Goal: Task Accomplishment & Management: Manage account settings

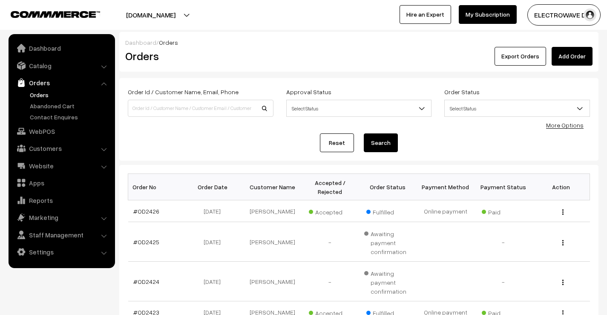
click at [36, 97] on link "Orders" at bounding box center [70, 94] width 84 height 9
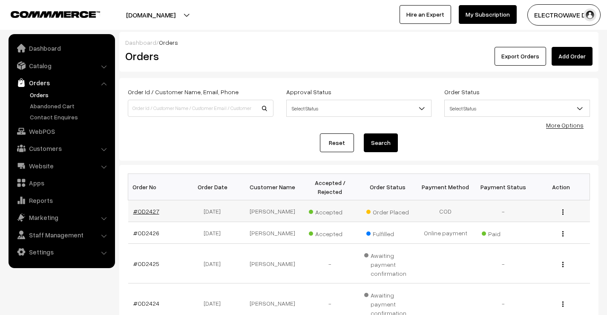
click at [138, 210] on link "#OD2427" at bounding box center [146, 210] width 26 height 7
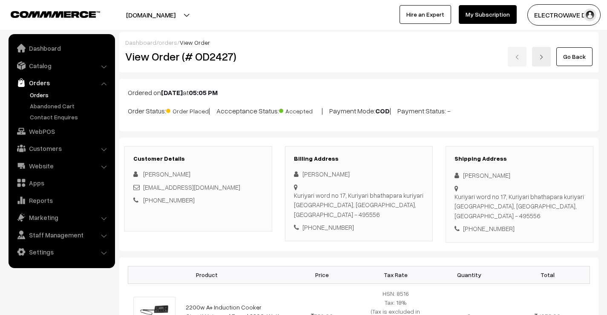
click at [36, 92] on link "Orders" at bounding box center [70, 94] width 84 height 9
